Goal: Find specific page/section: Find specific page/section

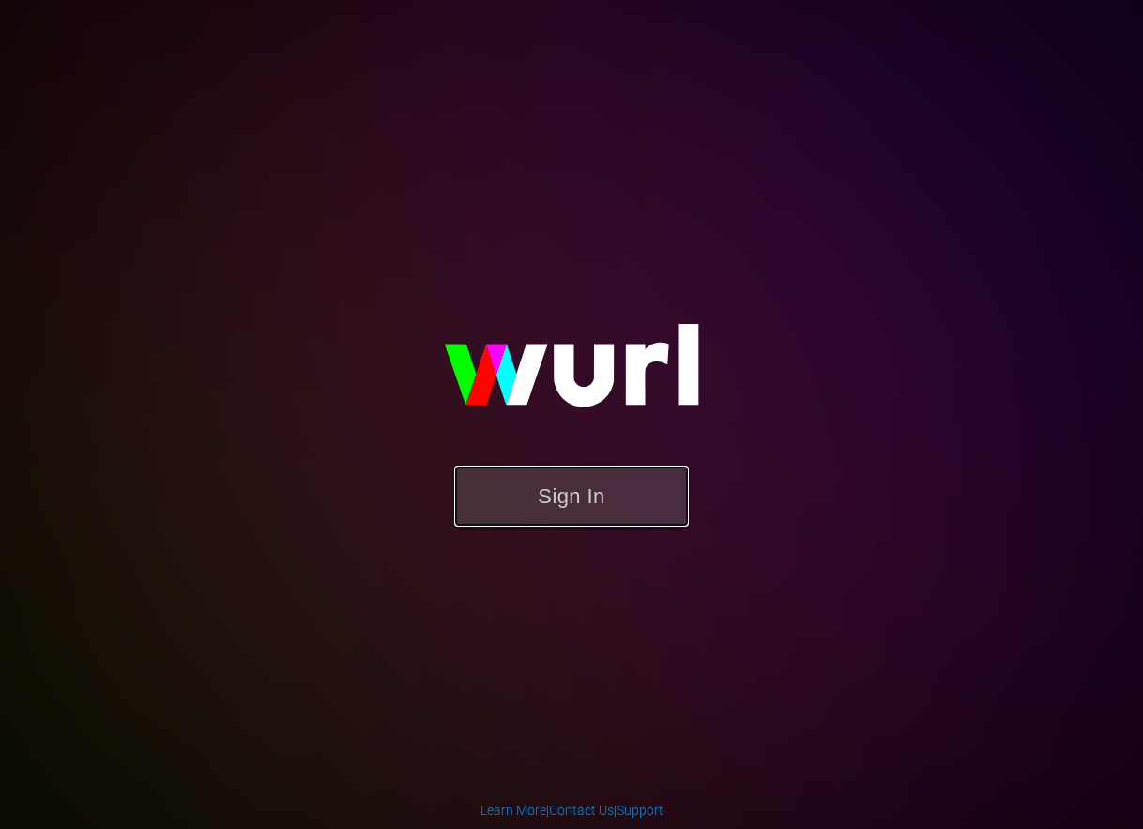
click at [584, 503] on button "Sign In" at bounding box center [571, 496] width 235 height 61
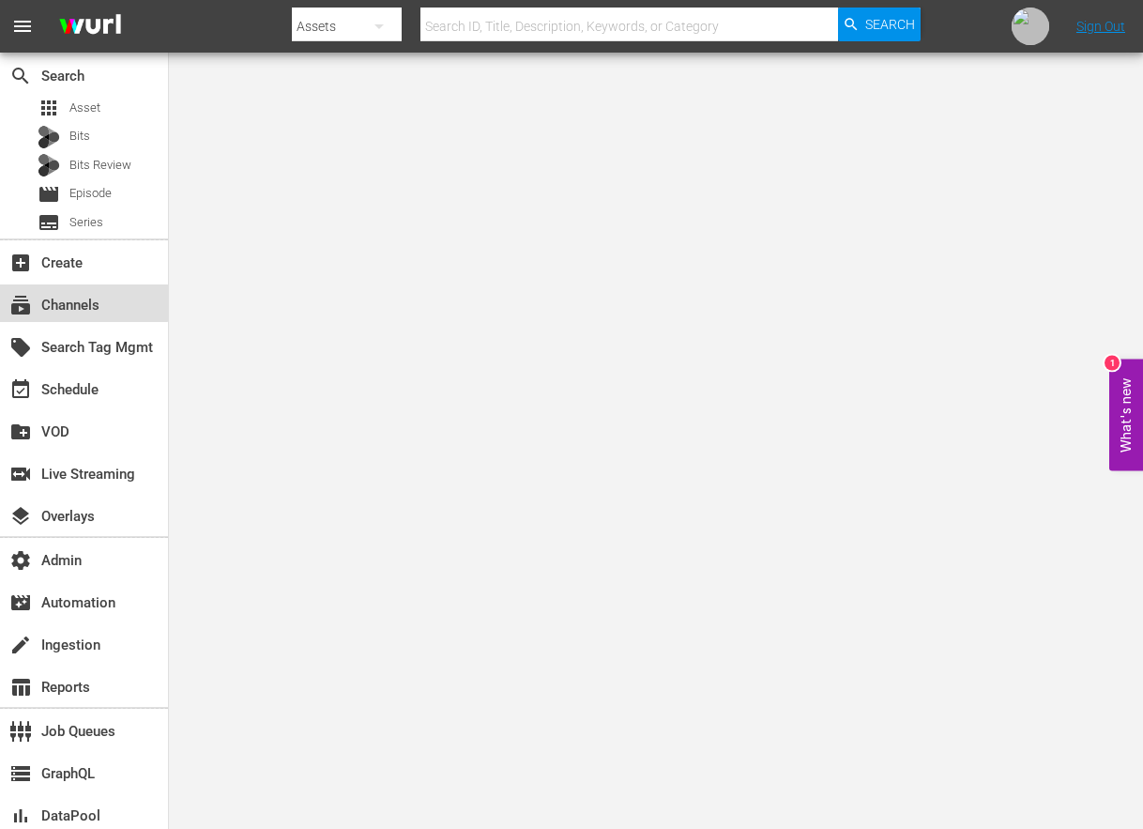
click at [81, 298] on div "subscriptions Channels" at bounding box center [52, 302] width 105 height 17
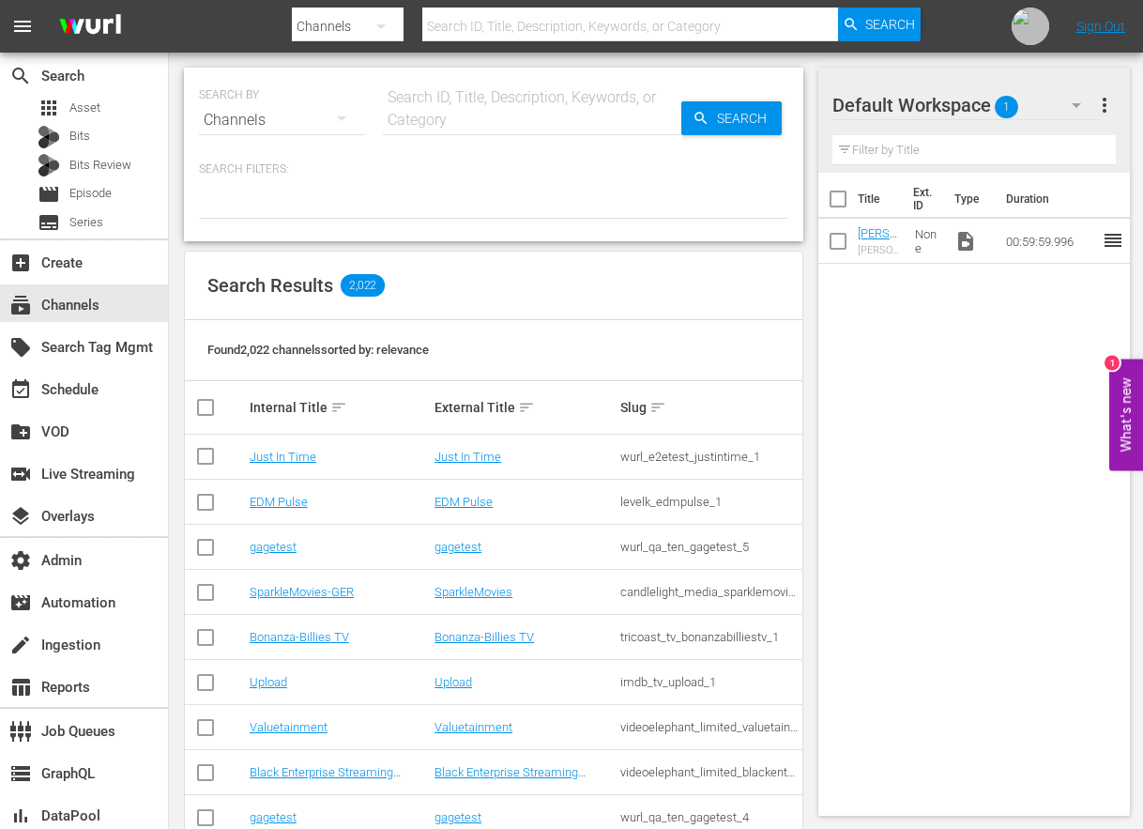
click at [510, 120] on input "text" at bounding box center [532, 120] width 298 height 45
paste input "ae_networks_60daysininternational_1"
type input "ae_networks_60daysininternational_1"
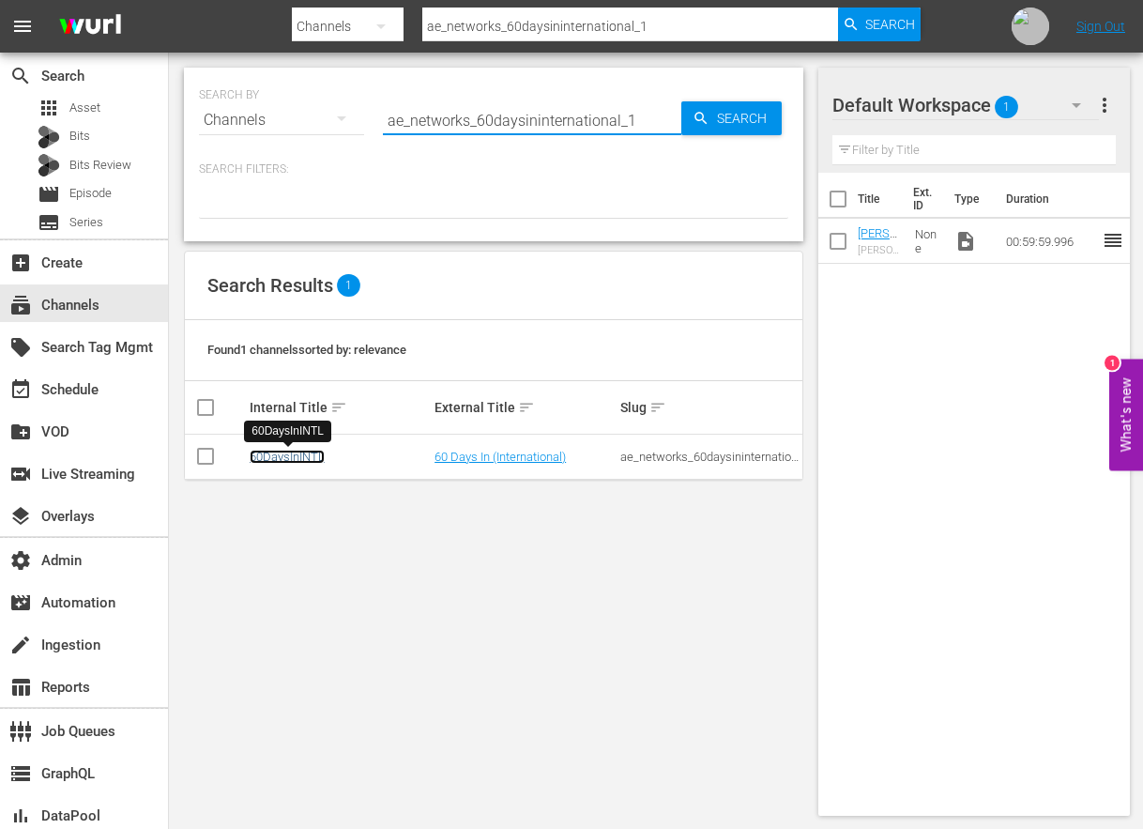
click at [298, 453] on link "60DaysInINTL" at bounding box center [287, 457] width 75 height 14
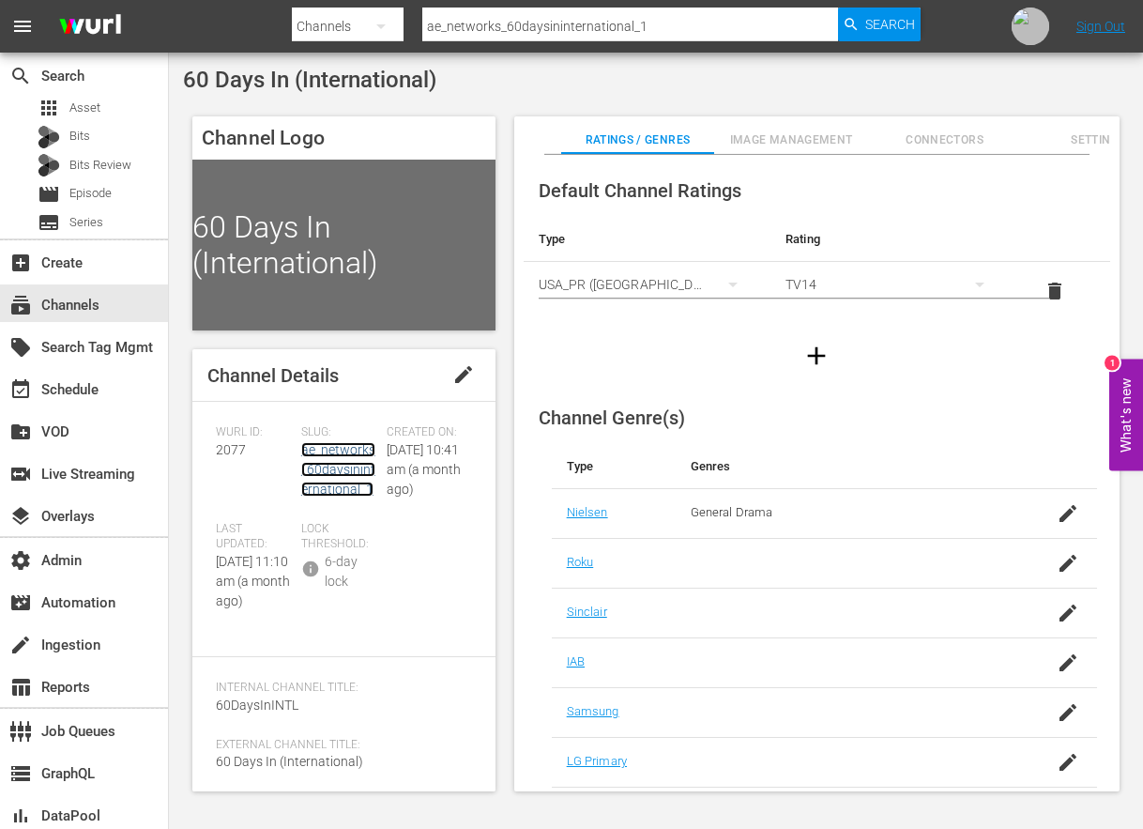
click at [318, 457] on link "ae_networks_60daysininternational_1" at bounding box center [338, 469] width 74 height 54
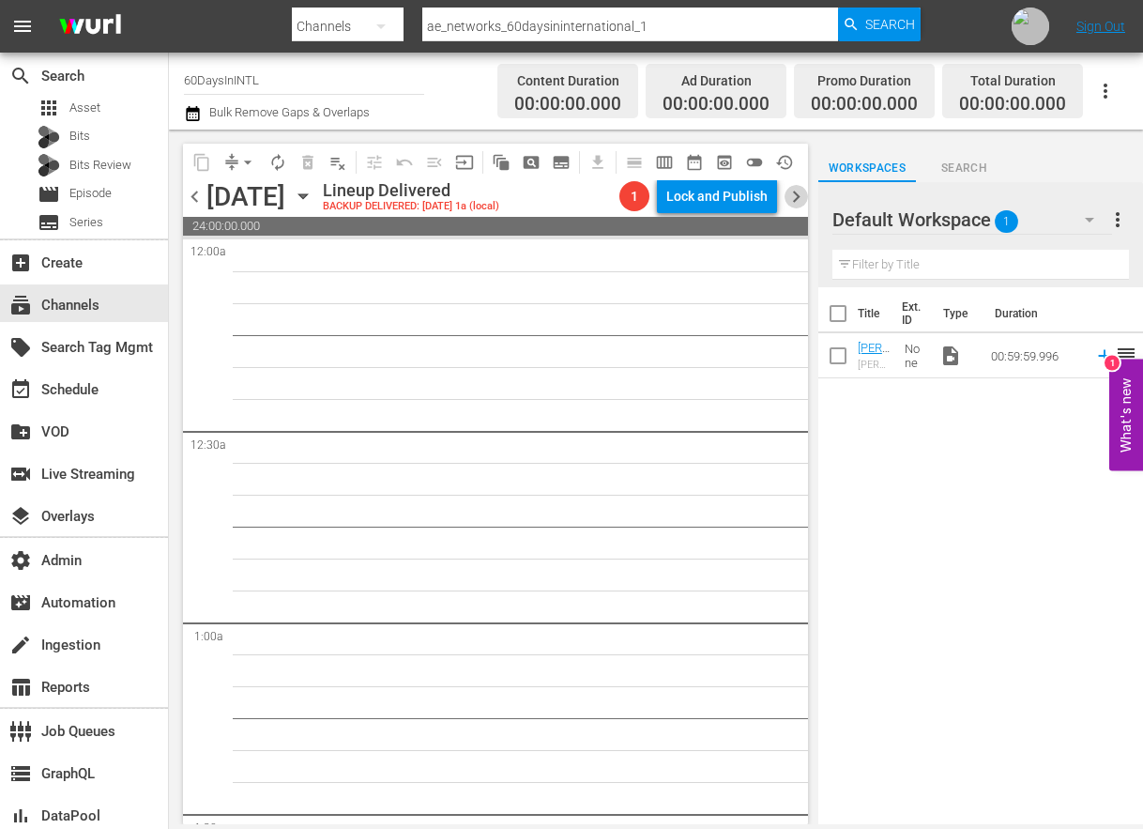
click at [795, 197] on span "chevron_right" at bounding box center [796, 196] width 23 height 23
click at [199, 189] on span "chevron_left" at bounding box center [194, 196] width 23 height 23
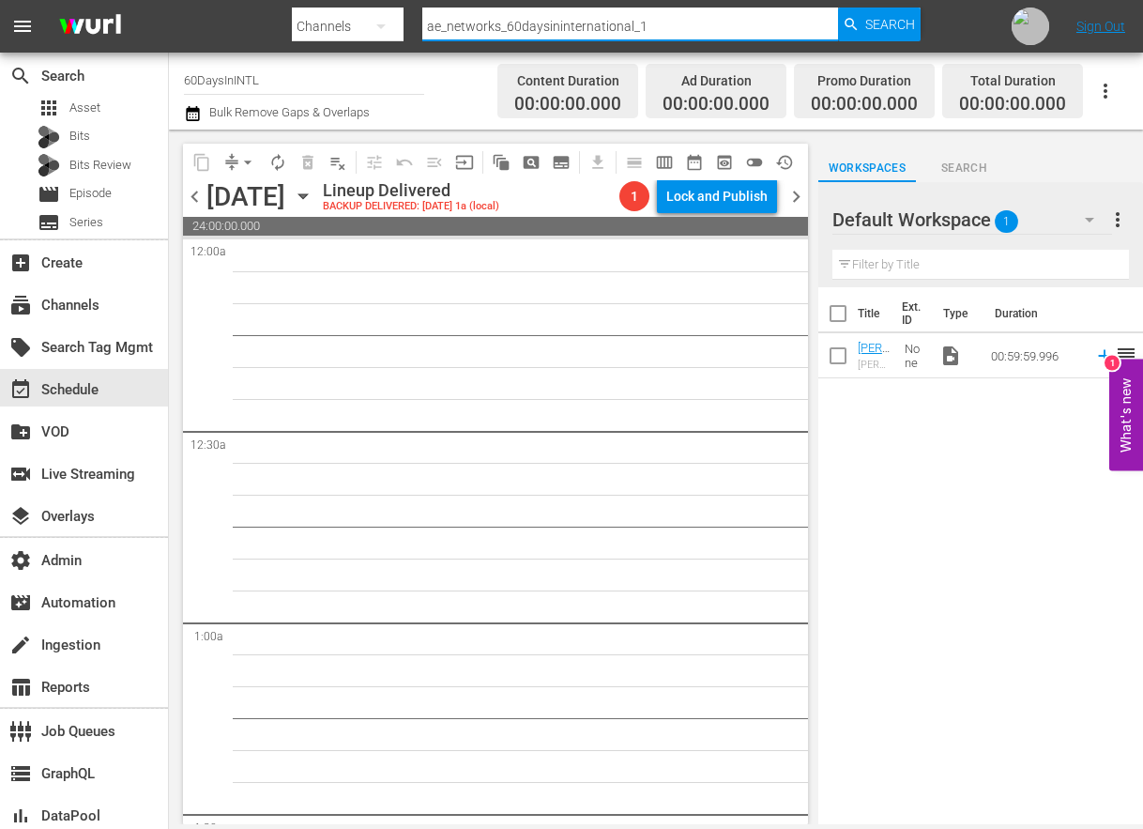
click at [681, 27] on input "ae_networks_60daysininternational_1" at bounding box center [630, 26] width 416 height 45
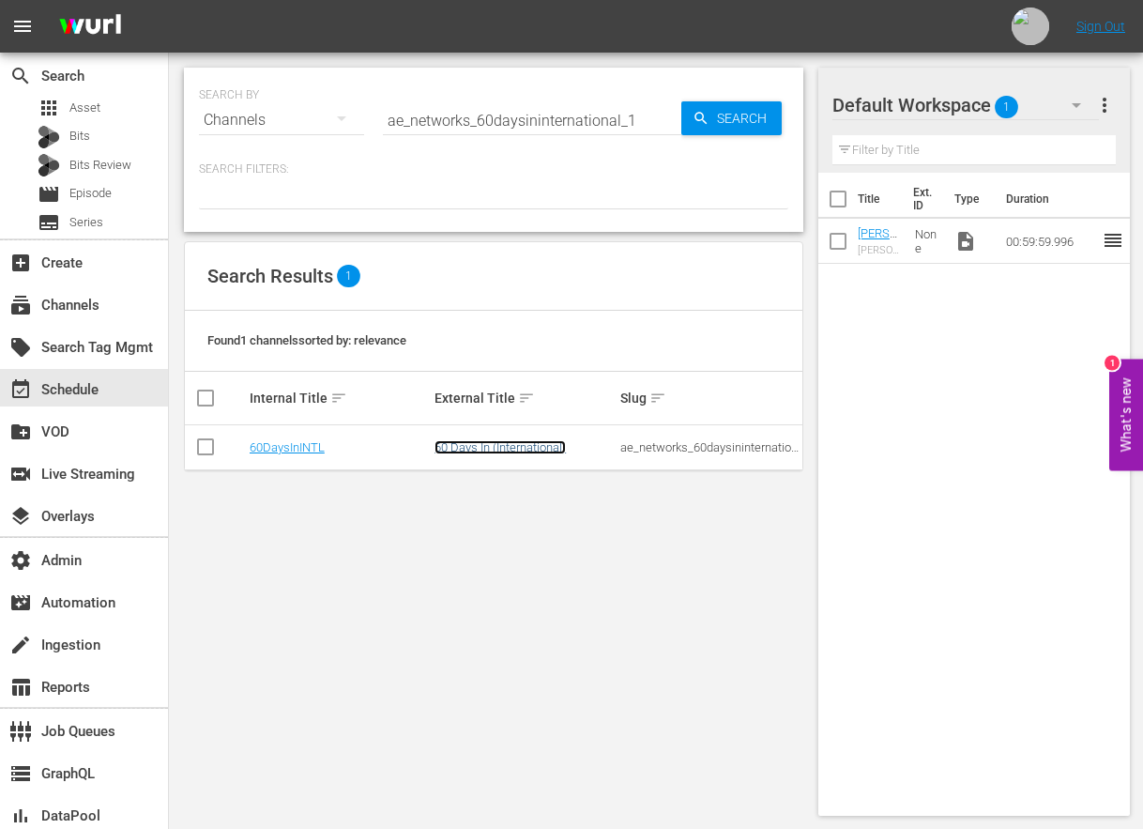
click at [469, 445] on link "60 Days In (International)" at bounding box center [500, 447] width 131 height 14
